Goal: Find specific page/section: Find specific page/section

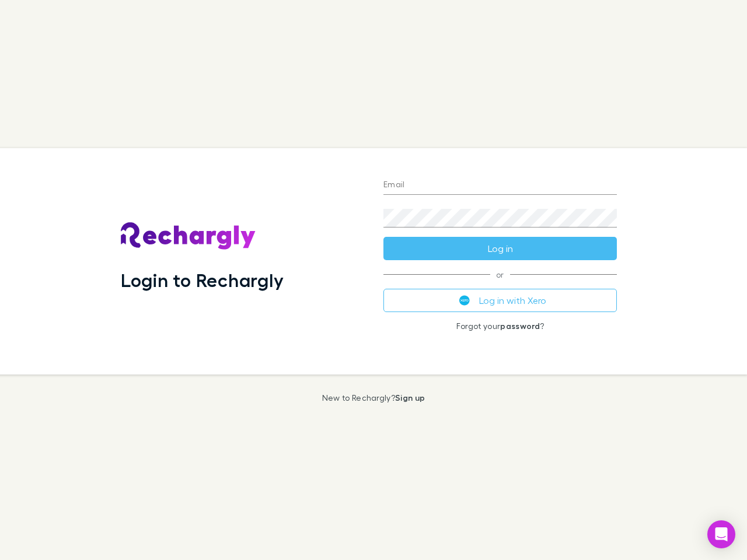
click at [374, 280] on div "Login to Rechargly" at bounding box center [243, 261] width 263 height 227
click at [500, 186] on input "Email" at bounding box center [501, 185] width 234 height 19
click at [500, 249] on form "Email Password Log in" at bounding box center [501, 213] width 234 height 93
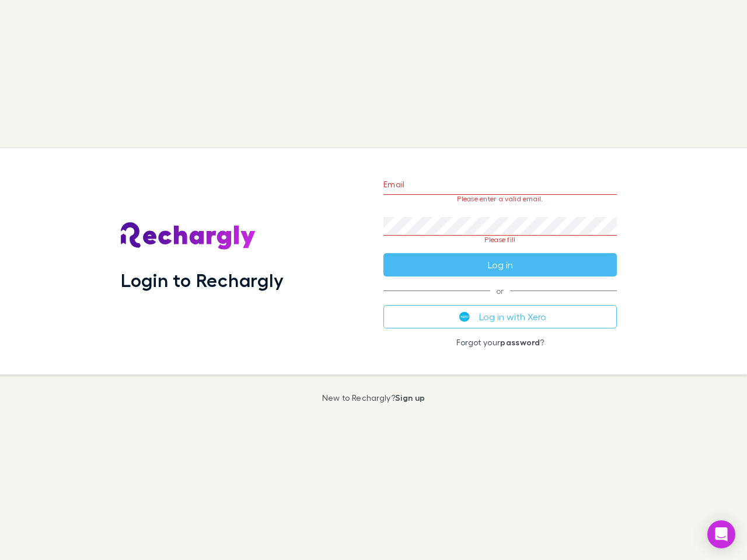
click at [500, 301] on div "Email Please enter a valid email. Password Please fill Log in or Log in with Xe…" at bounding box center [500, 261] width 252 height 227
click at [722, 535] on icon "Open Intercom Messenger" at bounding box center [722, 535] width 12 height 14
